Goal: Find specific page/section: Find specific page/section

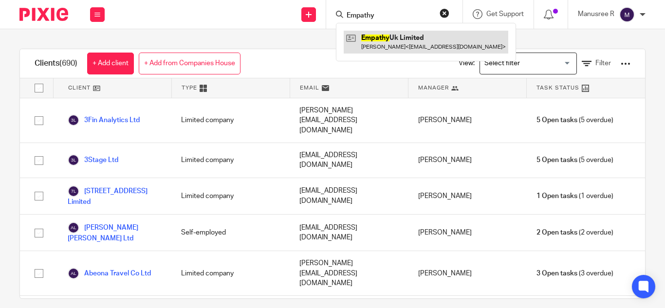
type input "Empathy"
click at [398, 35] on link at bounding box center [426, 42] width 165 height 22
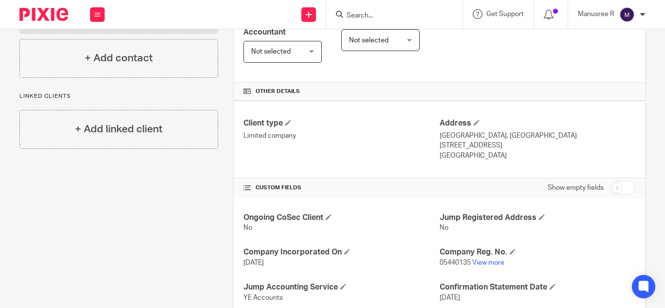
scroll to position [243, 0]
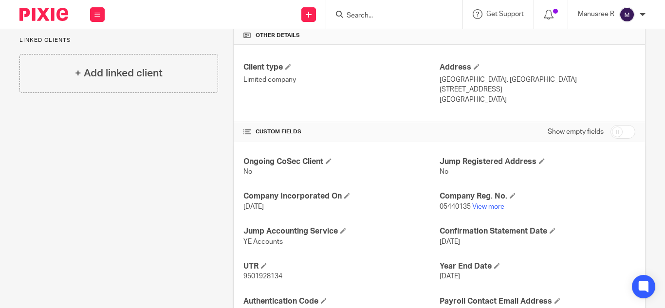
click at [411, 11] on form at bounding box center [398, 14] width 104 height 12
click at [398, 19] on input "Search" at bounding box center [390, 16] width 88 height 9
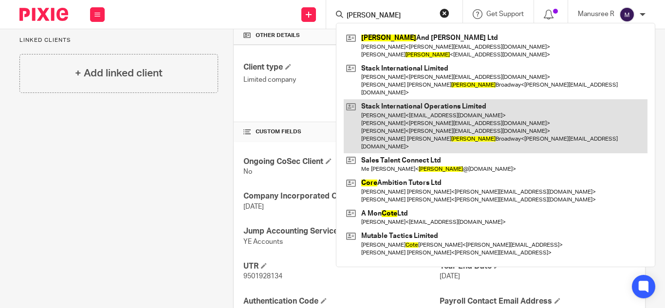
type input "[PERSON_NAME]"
